Goal: Task Accomplishment & Management: Complete application form

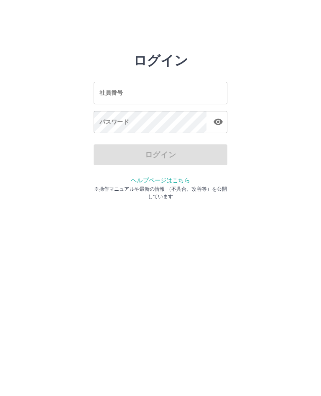
click at [104, 91] on div "社員番号 社員番号" at bounding box center [160, 93] width 134 height 22
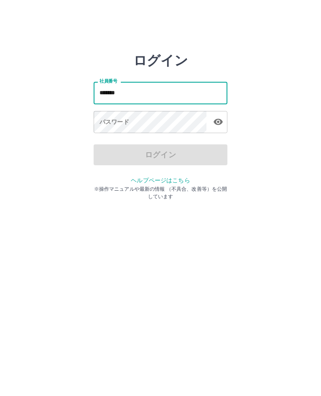
type input "*******"
click at [105, 122] on div "パスワード パスワード" at bounding box center [160, 122] width 134 height 23
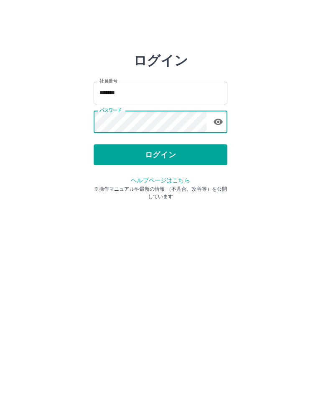
click at [180, 156] on button "ログイン" at bounding box center [160, 154] width 134 height 21
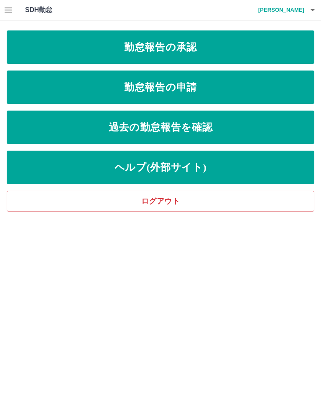
click at [217, 82] on link "勤怠報告の申請" at bounding box center [160, 87] width 307 height 33
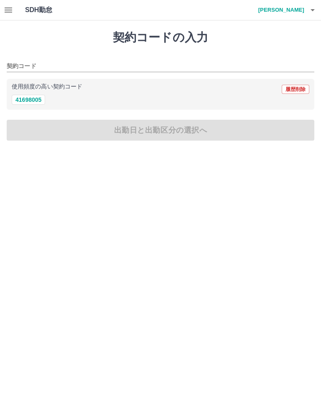
click at [27, 95] on button "41698005" at bounding box center [28, 100] width 33 height 10
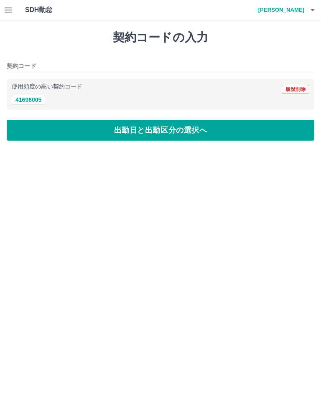
type input "********"
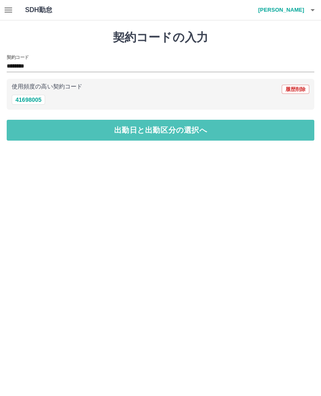
click at [148, 128] on button "出勤日と出勤区分の選択へ" at bounding box center [160, 130] width 307 height 21
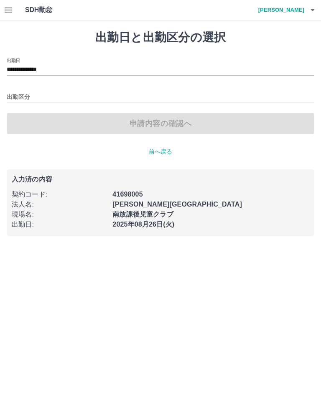
click at [21, 94] on input "出勤区分" at bounding box center [160, 97] width 307 height 10
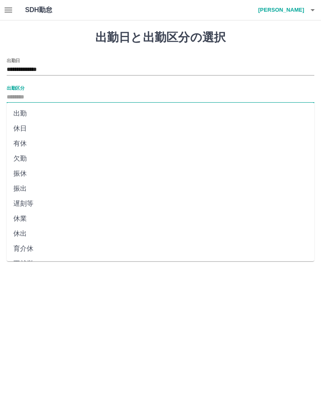
click at [22, 112] on li "出勤" at bounding box center [160, 113] width 307 height 15
type input "**"
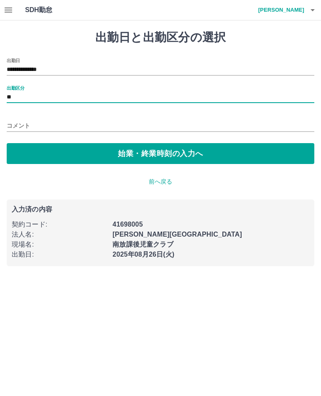
click at [186, 149] on button "始業・終業時刻の入力へ" at bounding box center [160, 153] width 307 height 21
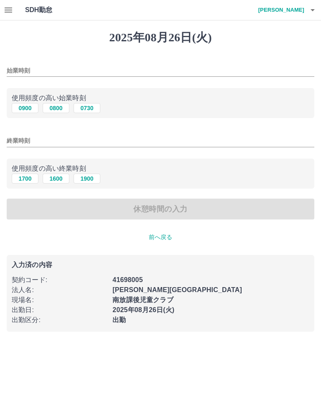
click at [20, 68] on input "始業時刻" at bounding box center [160, 71] width 307 height 12
type input "****"
click at [19, 140] on input "終業時刻" at bounding box center [160, 141] width 307 height 12
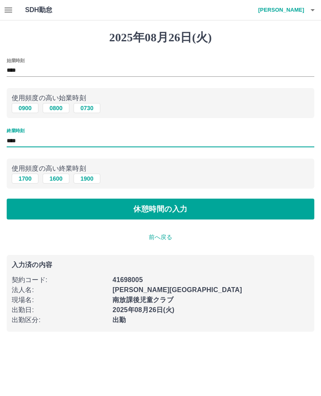
type input "****"
click at [180, 207] on button "休憩時間の入力" at bounding box center [160, 209] width 307 height 21
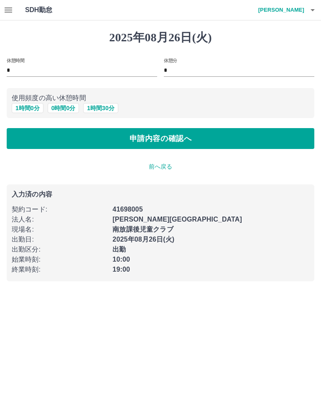
click at [28, 104] on button "1 時間 0 分" at bounding box center [28, 108] width 32 height 10
type input "*"
click at [192, 137] on button "申請内容の確認へ" at bounding box center [160, 138] width 307 height 21
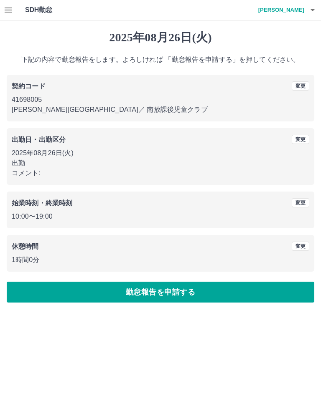
click at [202, 289] on button "勤怠報告を申請する" at bounding box center [160, 292] width 307 height 21
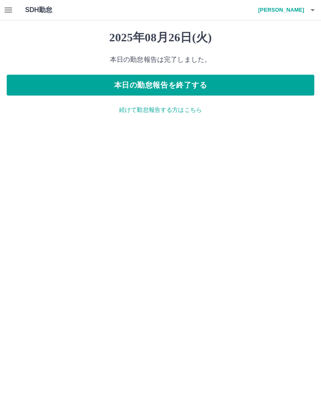
click at [210, 80] on button "本日の勤怠報告を終了する" at bounding box center [160, 85] width 307 height 21
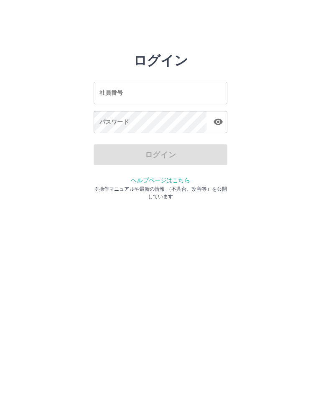
click at [99, 86] on input "社員番号" at bounding box center [160, 93] width 134 height 22
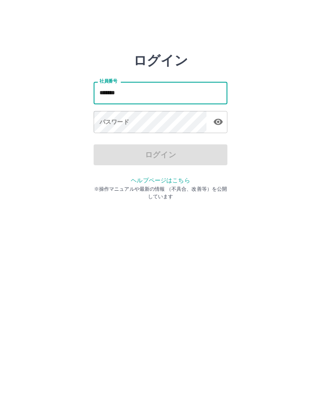
type input "*******"
click at [105, 121] on div "パスワード パスワード" at bounding box center [160, 122] width 134 height 23
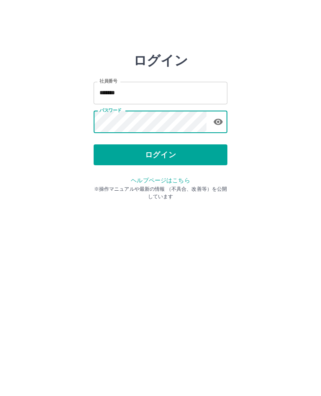
click at [165, 159] on button "ログイン" at bounding box center [160, 154] width 134 height 21
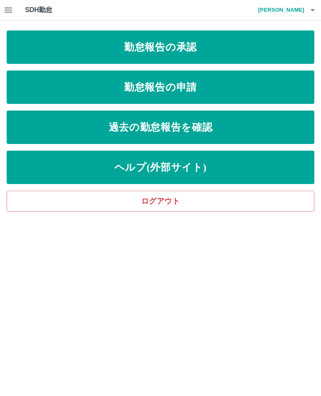
click at [240, 41] on link "勤怠報告の承認" at bounding box center [160, 46] width 307 height 33
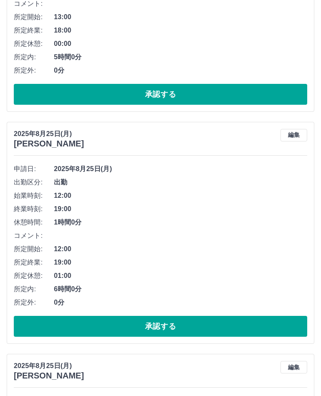
scroll to position [1546, 0]
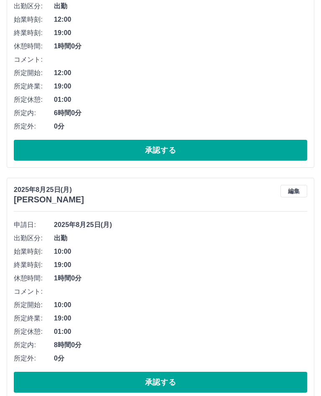
click at [171, 382] on button "承認する" at bounding box center [160, 382] width 293 height 21
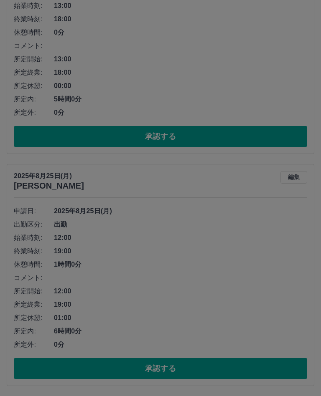
scroll to position [1314, 0]
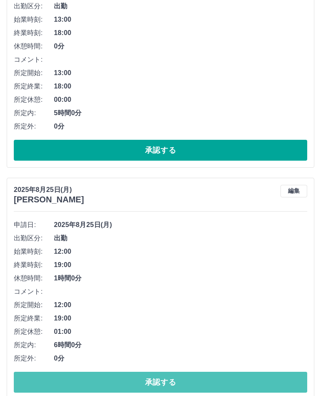
click at [179, 383] on button "承認する" at bounding box center [160, 382] width 293 height 21
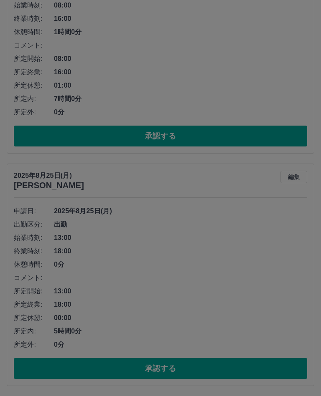
scroll to position [1082, 0]
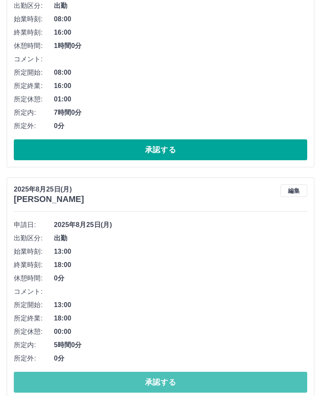
click at [177, 381] on button "承認する" at bounding box center [160, 382] width 293 height 21
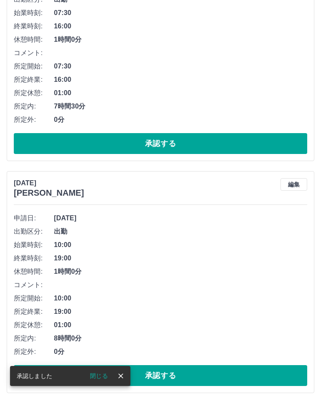
scroll to position [0, 0]
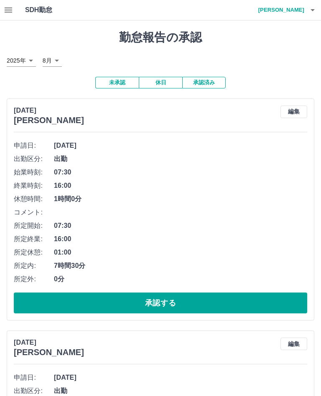
click at [300, 2] on h4 "宇都木　美由喜" at bounding box center [279, 10] width 50 height 20
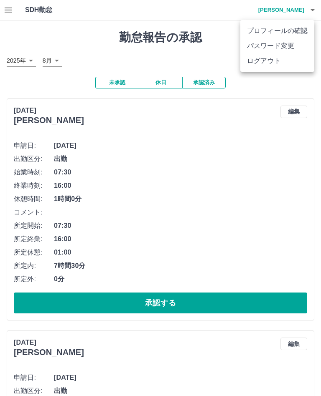
click at [273, 60] on li "ログアウト" at bounding box center [277, 60] width 74 height 15
